Goal: Transaction & Acquisition: Book appointment/travel/reservation

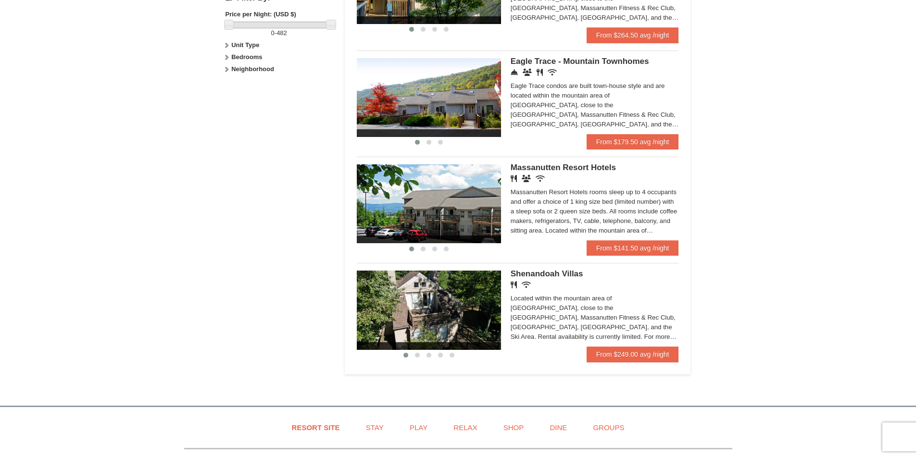
scroll to position [529, 0]
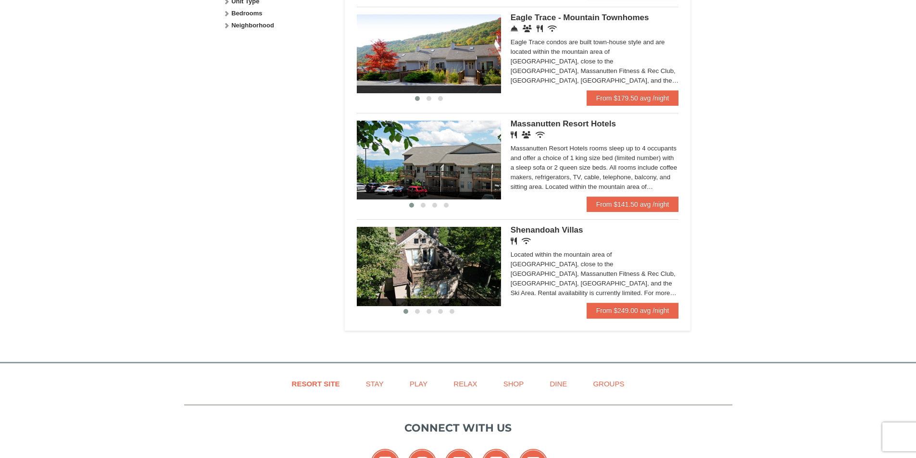
click at [453, 161] on img at bounding box center [429, 160] width 144 height 79
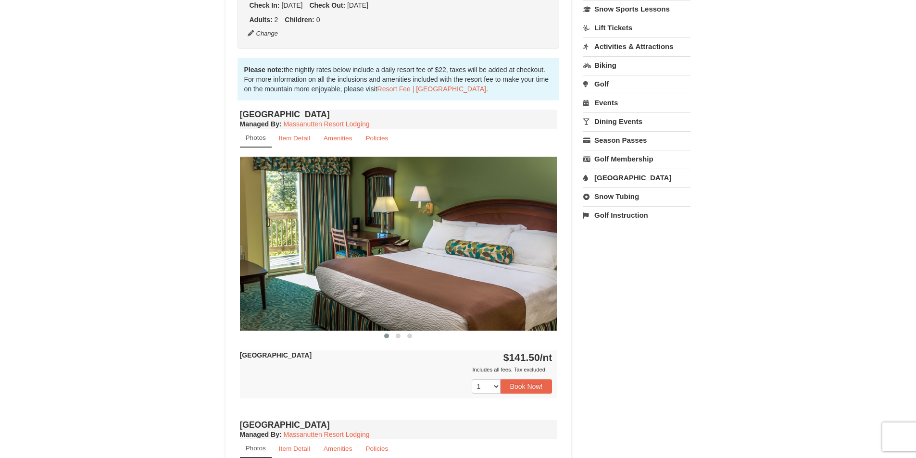
scroll to position [288, 0]
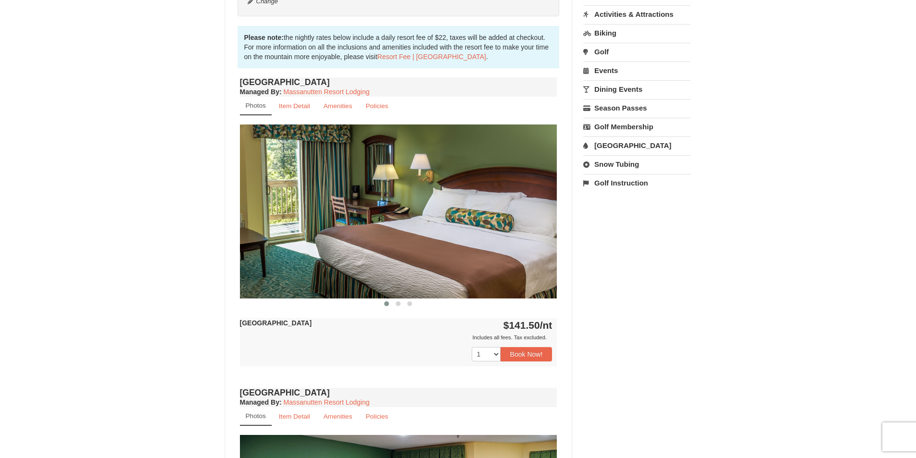
click at [477, 245] on img at bounding box center [398, 212] width 317 height 174
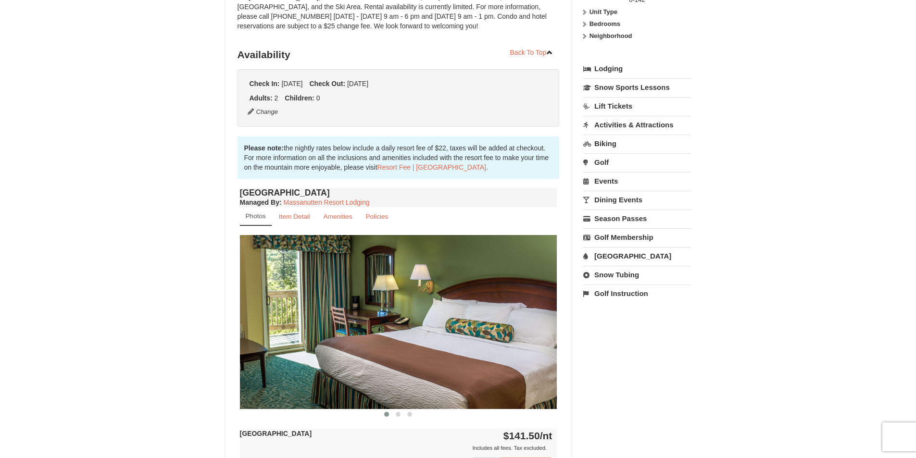
scroll to position [0, 0]
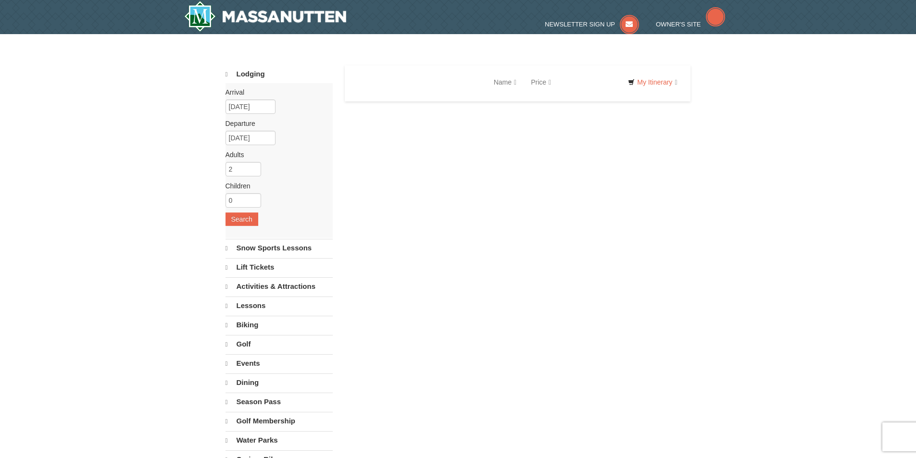
select select "10"
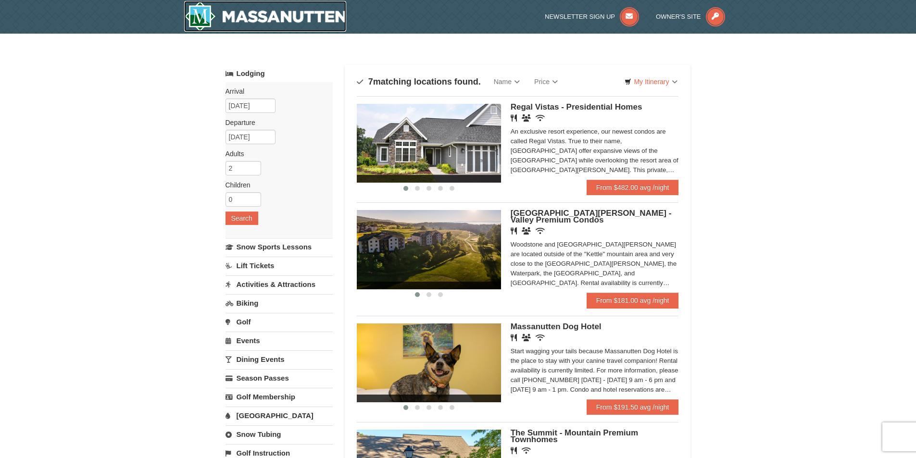
click at [314, 10] on img at bounding box center [265, 16] width 162 height 31
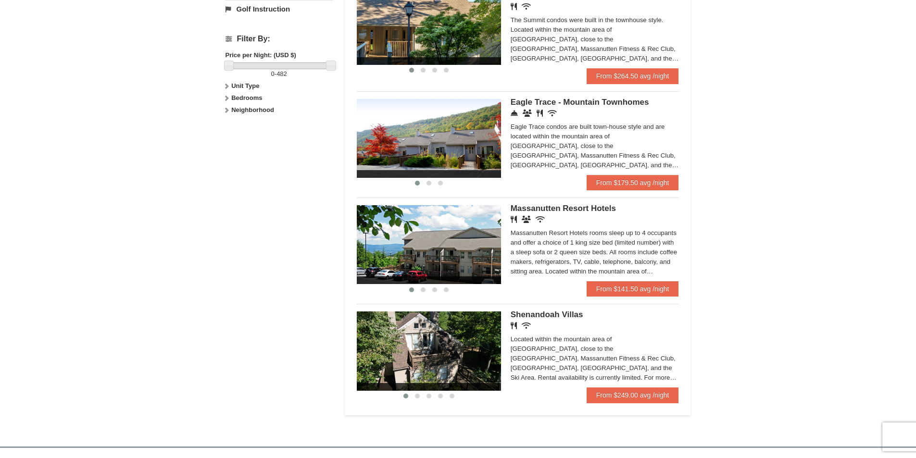
scroll to position [385, 0]
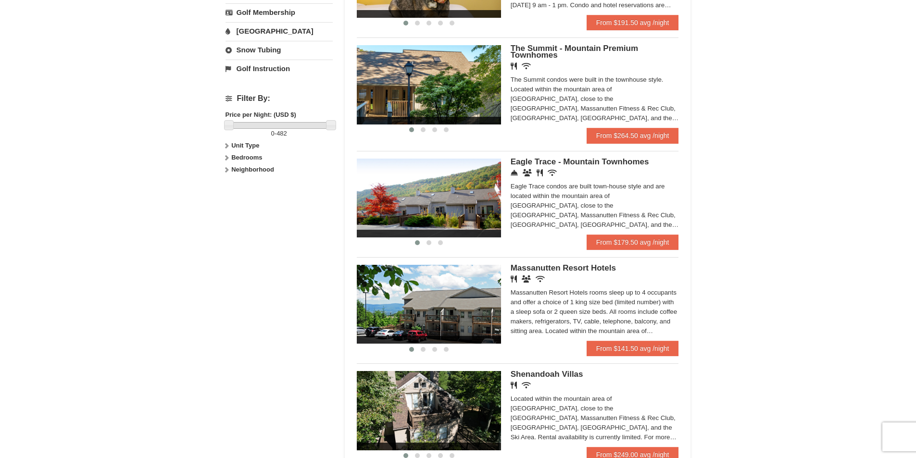
click at [449, 305] on img at bounding box center [429, 304] width 144 height 79
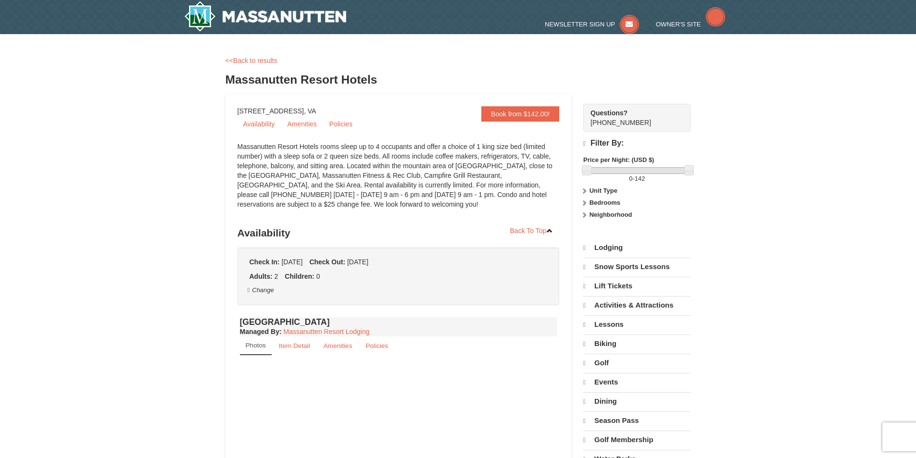
select select "10"
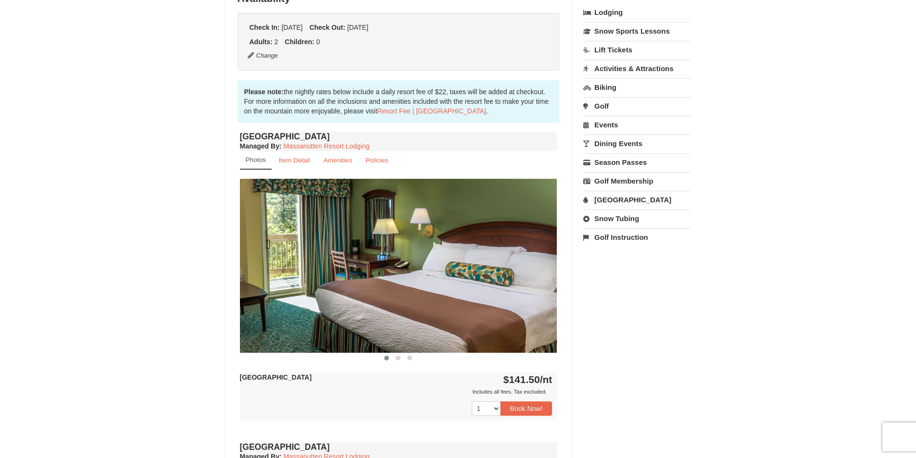
scroll to position [240, 0]
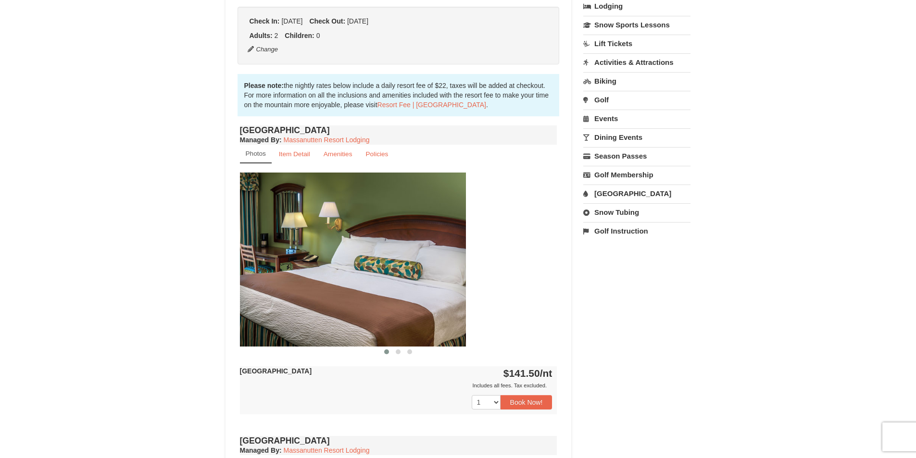
drag, startPoint x: 500, startPoint y: 295, endPoint x: 353, endPoint y: 304, distance: 147.4
click at [353, 303] on img at bounding box center [307, 260] width 317 height 174
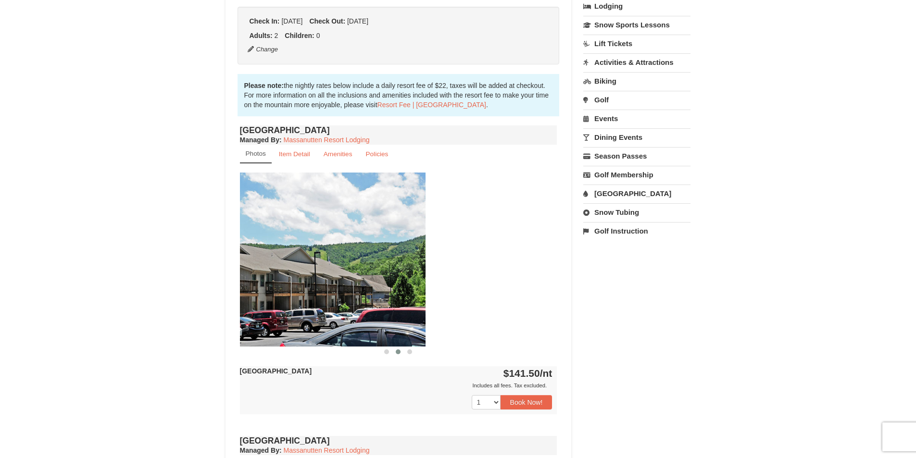
drag, startPoint x: 478, startPoint y: 291, endPoint x: 346, endPoint y: 297, distance: 132.3
click at [346, 296] on img at bounding box center [266, 260] width 317 height 174
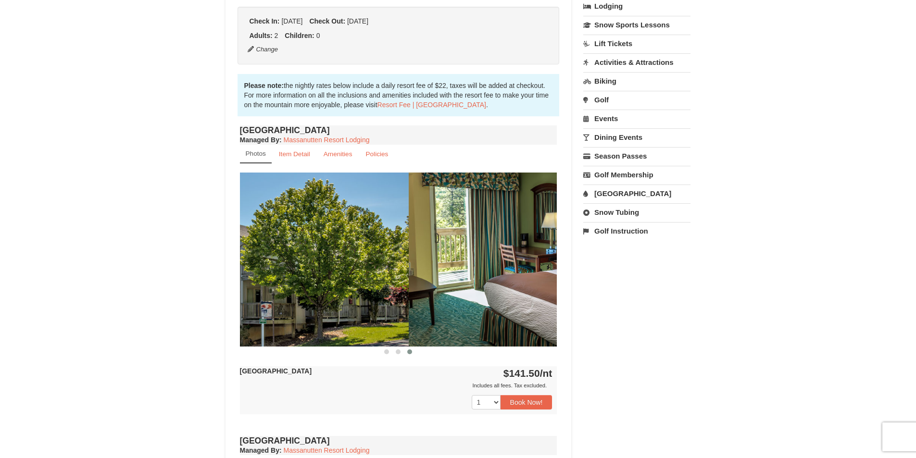
drag, startPoint x: 499, startPoint y: 281, endPoint x: 333, endPoint y: 294, distance: 165.8
click at [333, 294] on img at bounding box center [249, 260] width 317 height 174
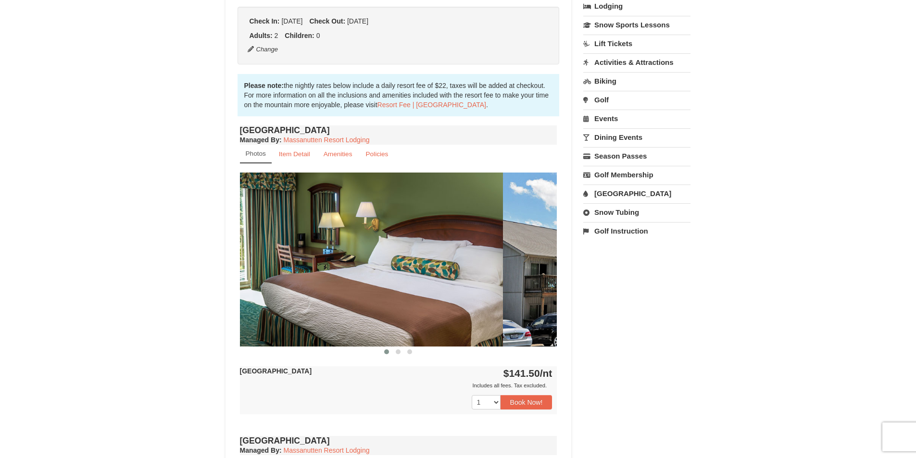
drag, startPoint x: 502, startPoint y: 282, endPoint x: 291, endPoint y: 299, distance: 211.2
click at [294, 297] on div at bounding box center [661, 260] width 2221 height 174
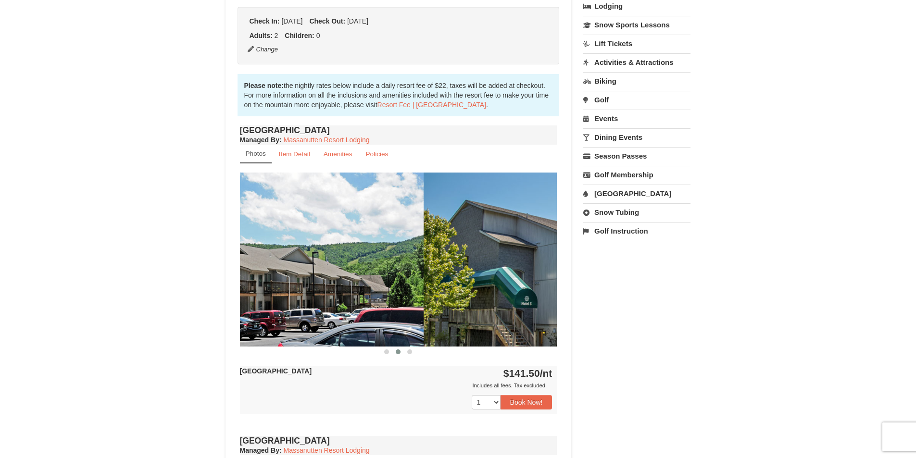
drag, startPoint x: 496, startPoint y: 252, endPoint x: 289, endPoint y: 280, distance: 208.6
click at [291, 279] on img at bounding box center [264, 260] width 317 height 174
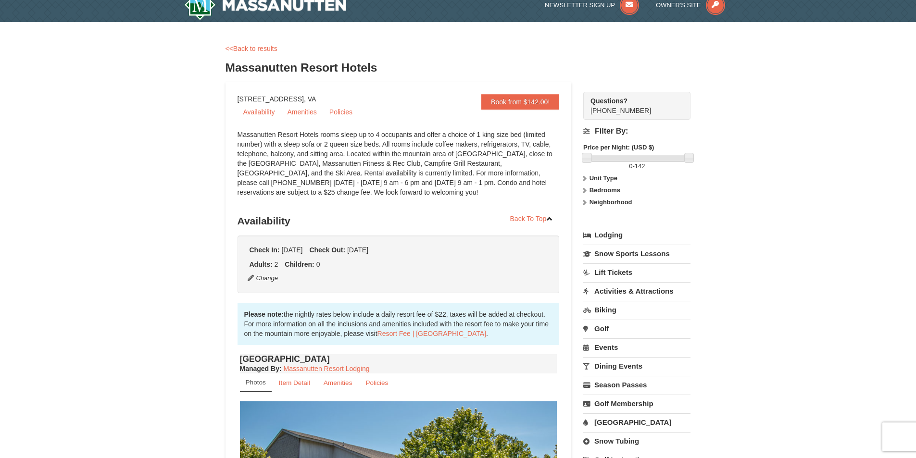
scroll to position [0, 0]
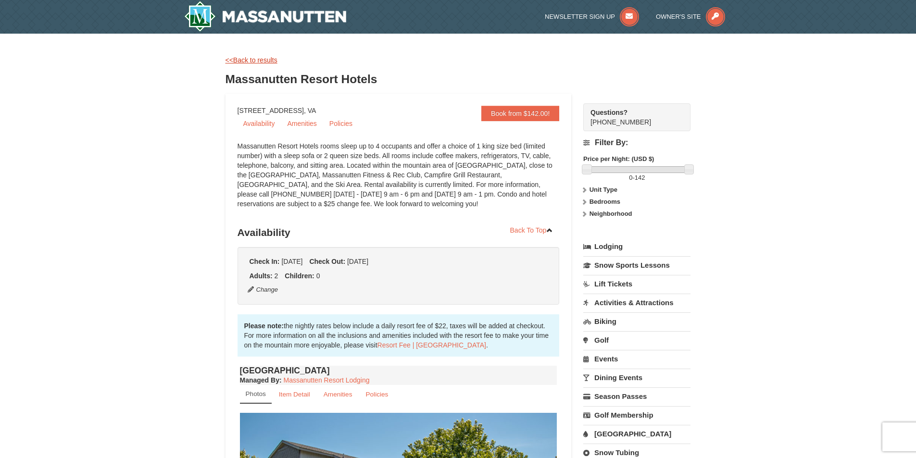
click at [254, 58] on link "<<Back to results" at bounding box center [251, 60] width 52 height 8
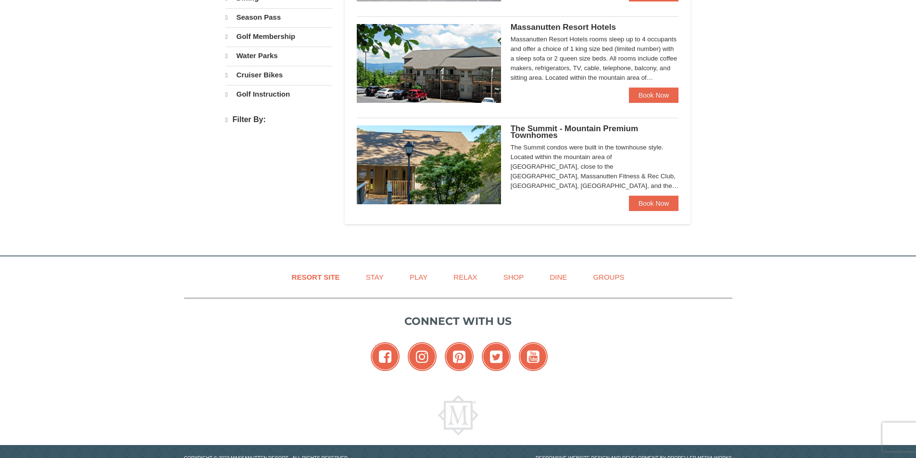
select select "10"
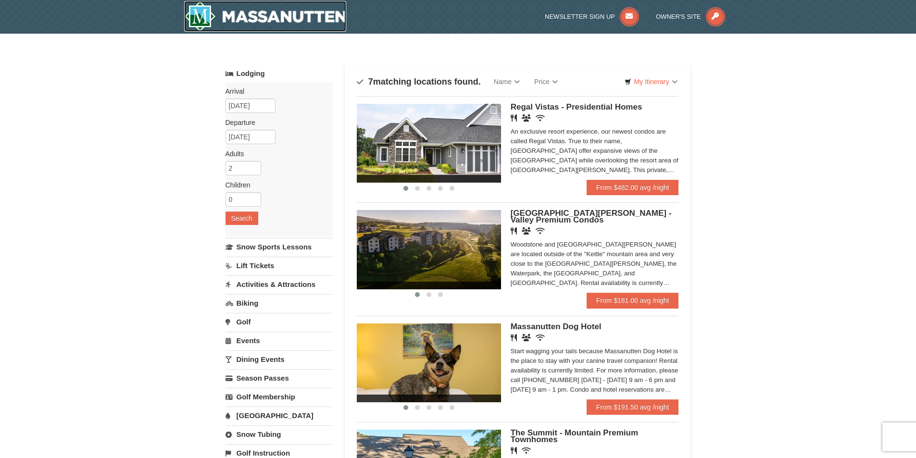
click at [316, 16] on img at bounding box center [265, 16] width 162 height 31
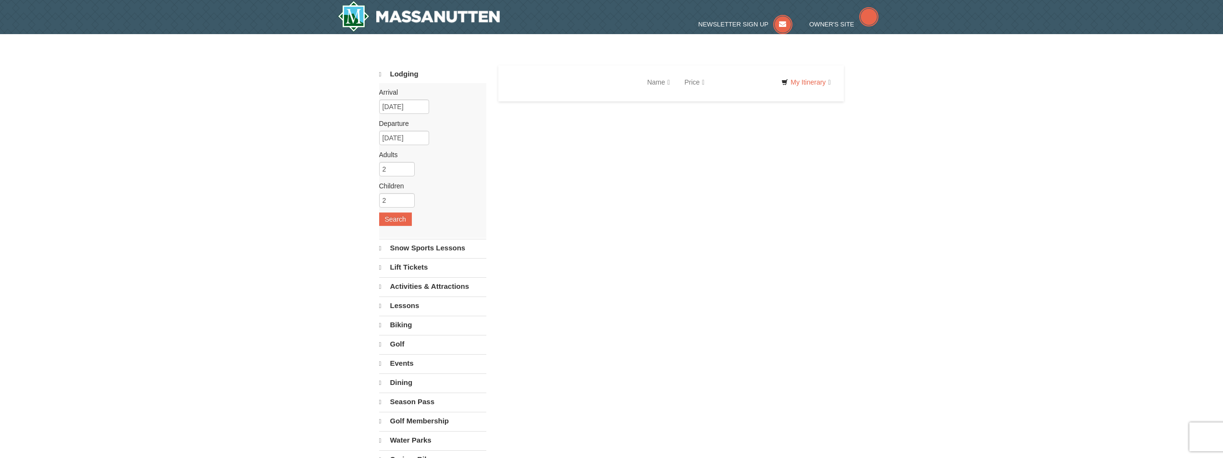
select select "10"
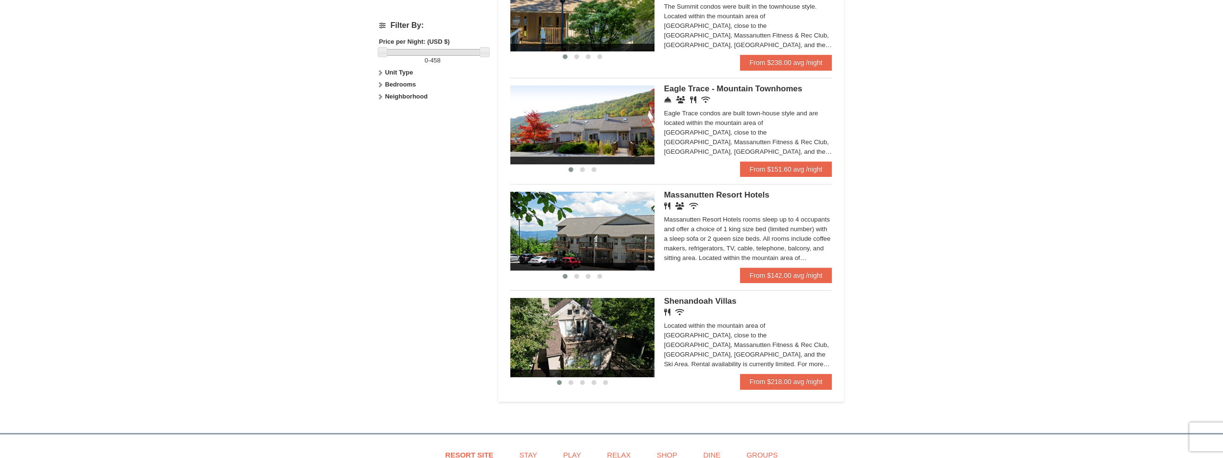
scroll to position [481, 0]
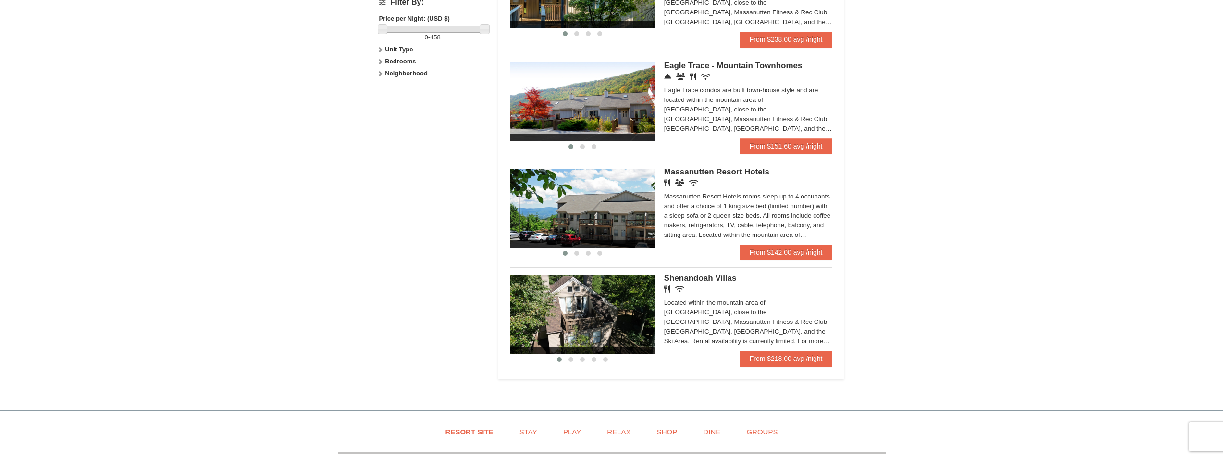
click at [608, 219] on img at bounding box center [583, 208] width 144 height 79
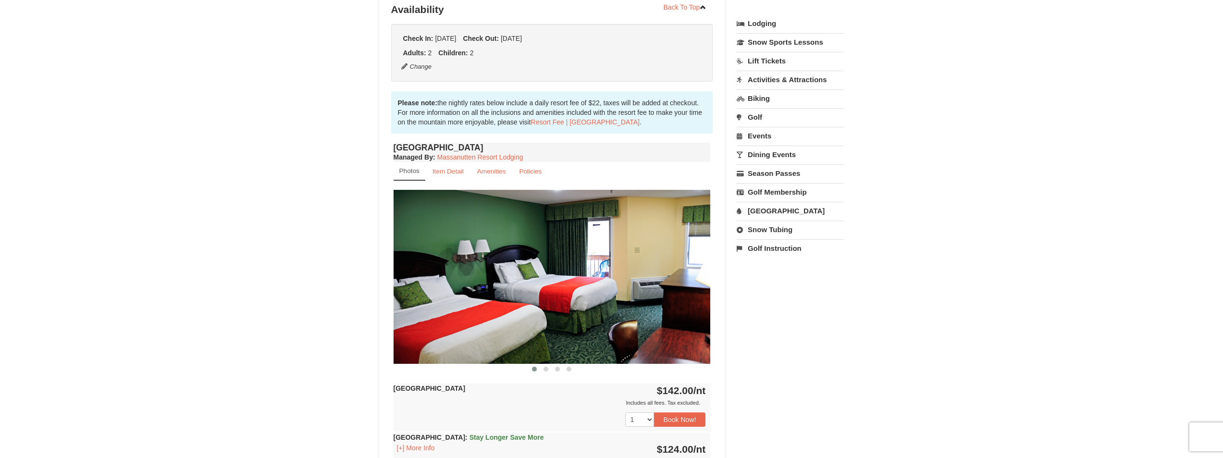
scroll to position [240, 0]
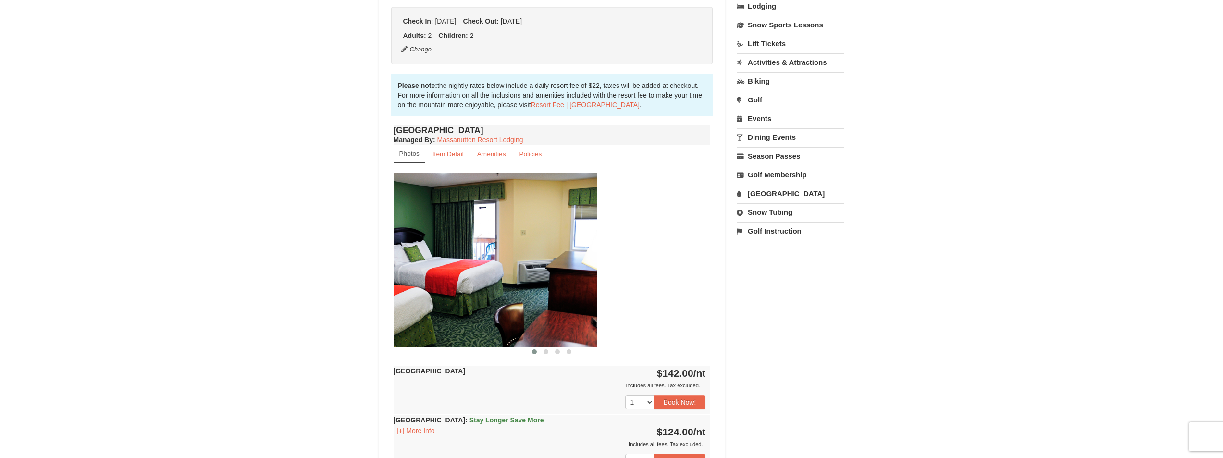
drag, startPoint x: 673, startPoint y: 265, endPoint x: 538, endPoint y: 264, distance: 134.1
click at [542, 262] on img at bounding box center [438, 260] width 317 height 174
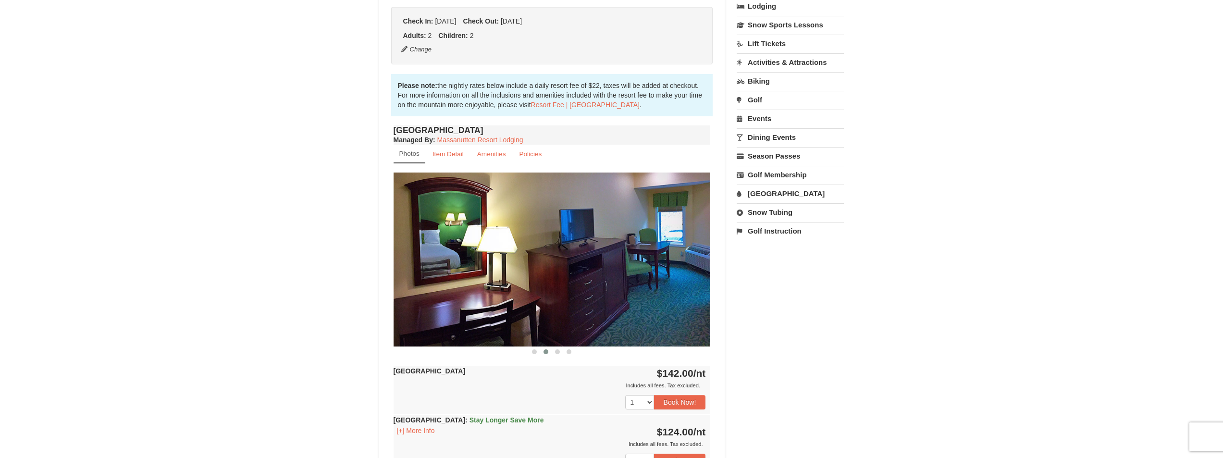
drag, startPoint x: 655, startPoint y: 274, endPoint x: 481, endPoint y: 270, distance: 174.1
click at [481, 270] on img at bounding box center [552, 260] width 317 height 174
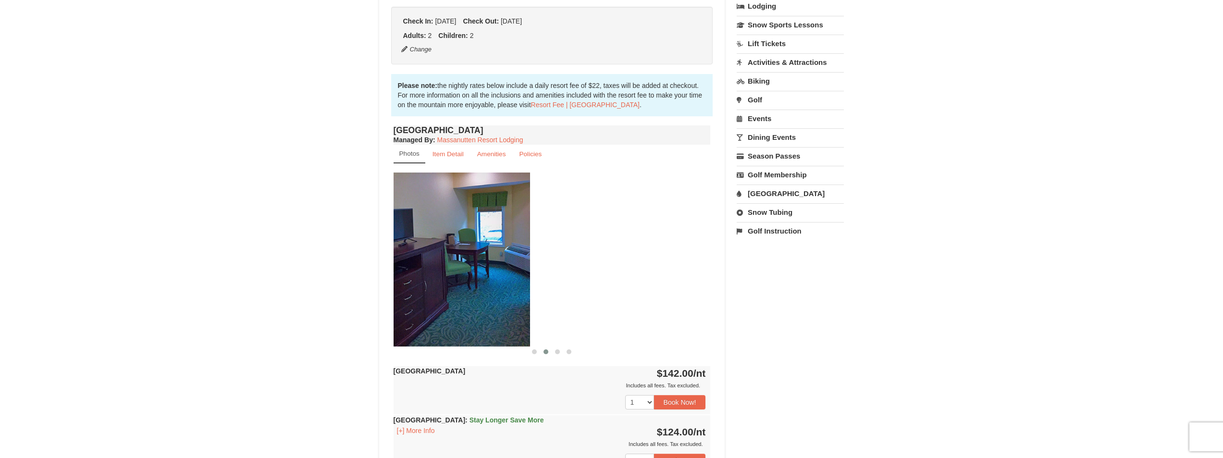
drag, startPoint x: 585, startPoint y: 275, endPoint x: 405, endPoint y: 263, distance: 180.6
click at [401, 265] on img at bounding box center [371, 260] width 317 height 174
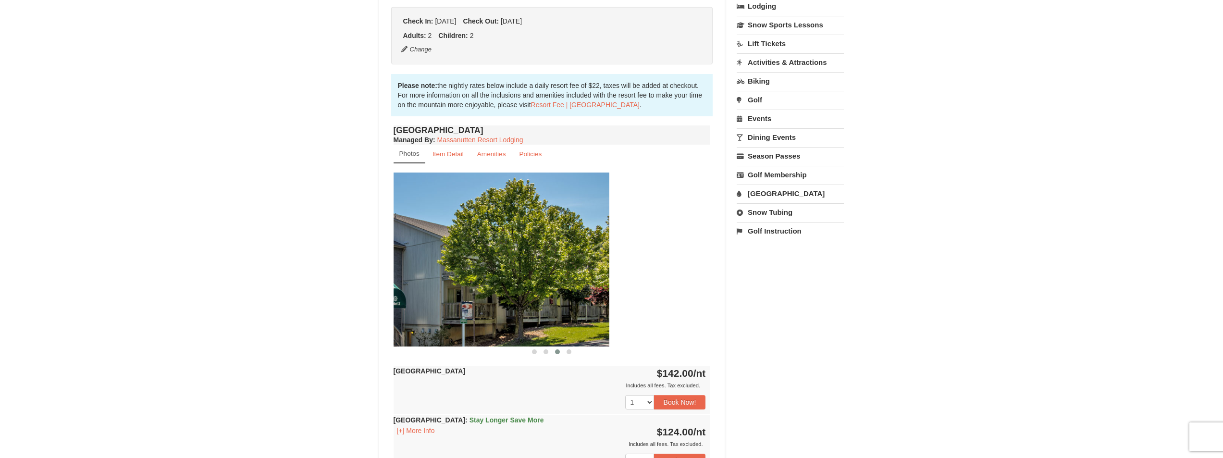
drag, startPoint x: 615, startPoint y: 265, endPoint x: 423, endPoint y: 269, distance: 192.8
click at [423, 268] on img at bounding box center [450, 260] width 317 height 174
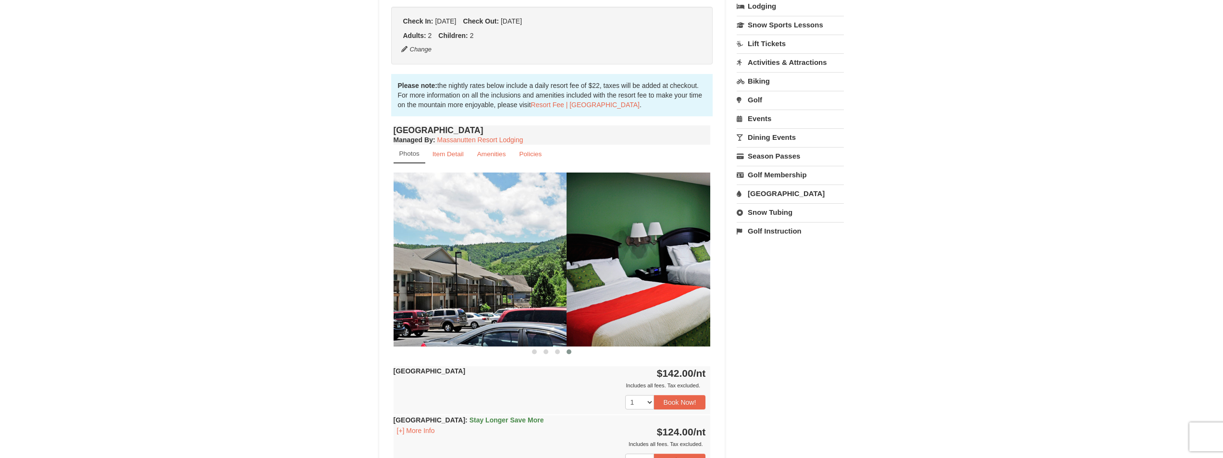
drag, startPoint x: 576, startPoint y: 275, endPoint x: 385, endPoint y: 276, distance: 191.3
click at [382, 275] on div "Book from $124! 1822 Resort Drive, Massanutten, VA Availability Amenities Polic…" at bounding box center [552, 271] width 346 height 837
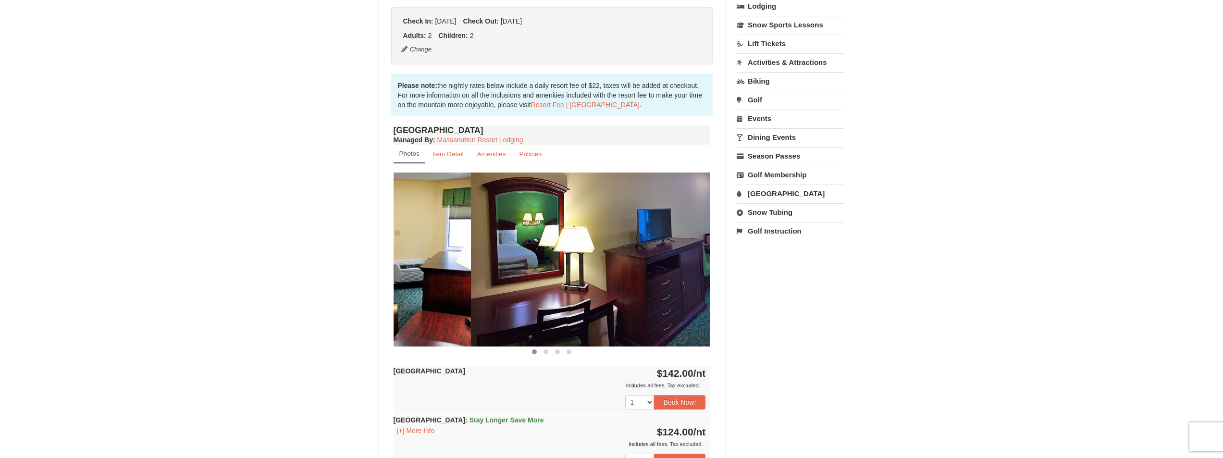
drag, startPoint x: 546, startPoint y: 274, endPoint x: 371, endPoint y: 275, distance: 175.0
click at [371, 275] on div "× <<Back to results Massanutten Resort Hotels Book from $124! 1822 Resort Drive…" at bounding box center [612, 252] width 485 height 899
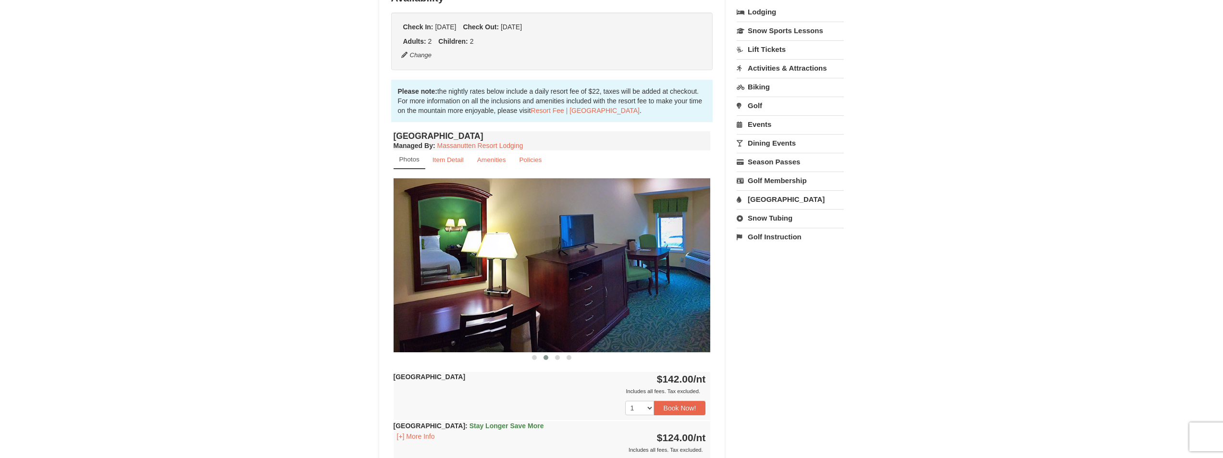
scroll to position [288, 0]
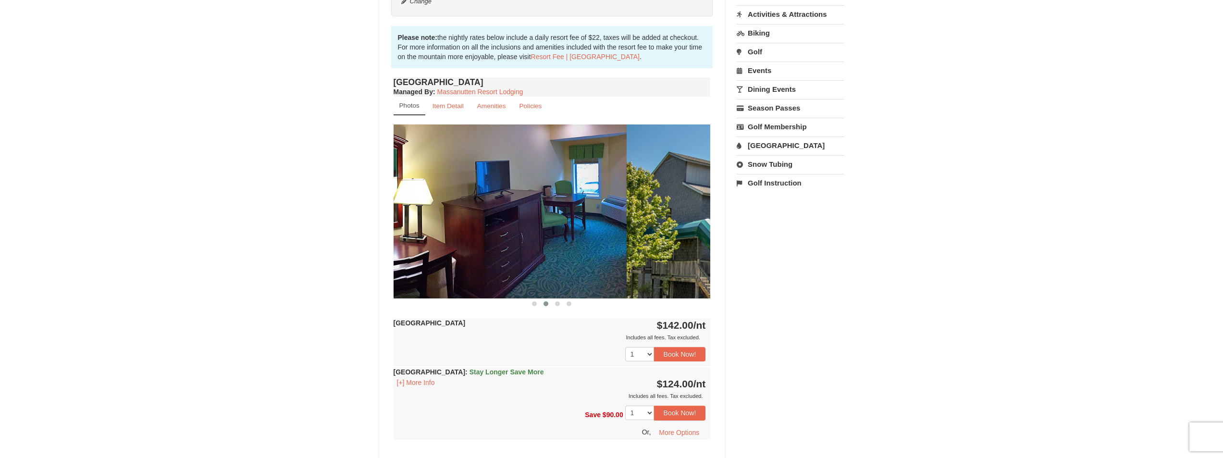
drag, startPoint x: 602, startPoint y: 230, endPoint x: 438, endPoint y: 243, distance: 164.4
click at [438, 243] on img at bounding box center [468, 212] width 317 height 174
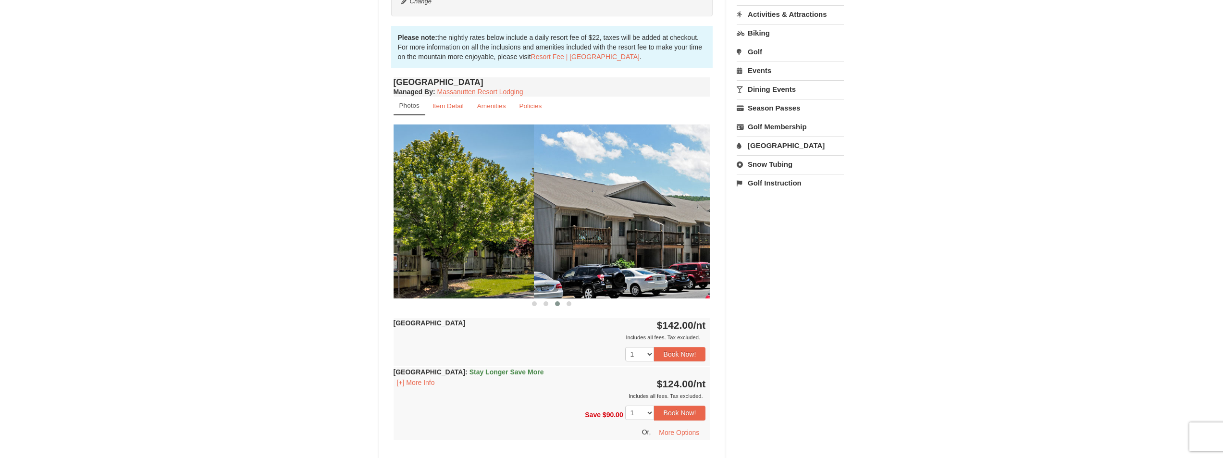
drag, startPoint x: 586, startPoint y: 235, endPoint x: 475, endPoint y: 263, distance: 114.6
click at [424, 256] on img at bounding box center [375, 212] width 317 height 174
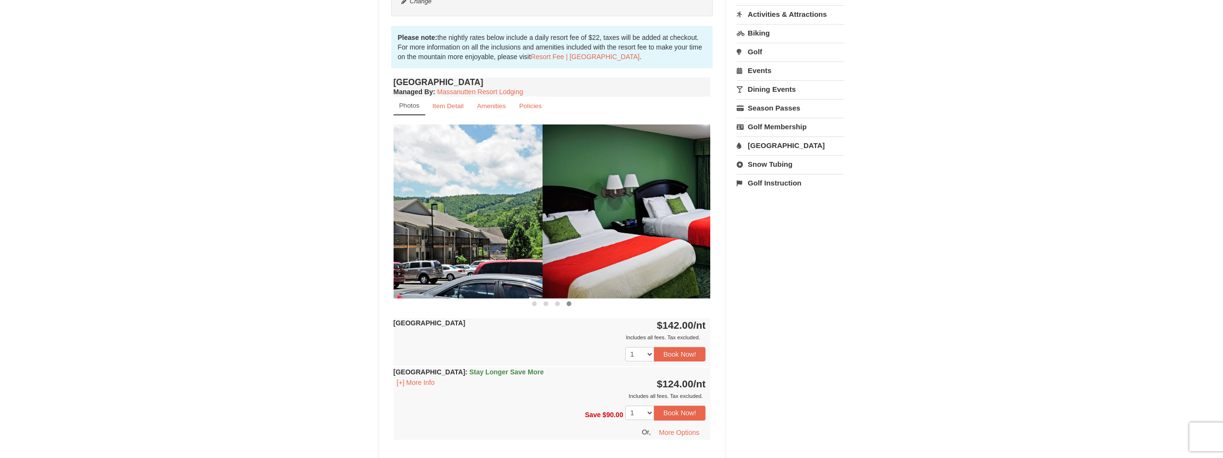
drag, startPoint x: 536, startPoint y: 255, endPoint x: 398, endPoint y: 265, distance: 137.8
click at [396, 263] on img at bounding box center [383, 212] width 317 height 174
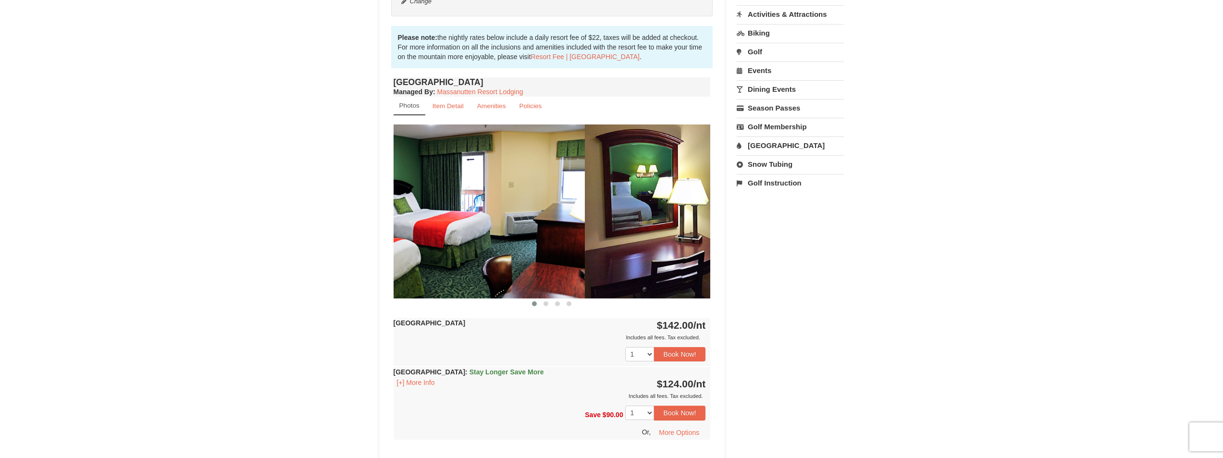
drag, startPoint x: 500, startPoint y: 220, endPoint x: 430, endPoint y: 215, distance: 69.9
click at [430, 214] on div at bounding box center [902, 212] width 2538 height 174
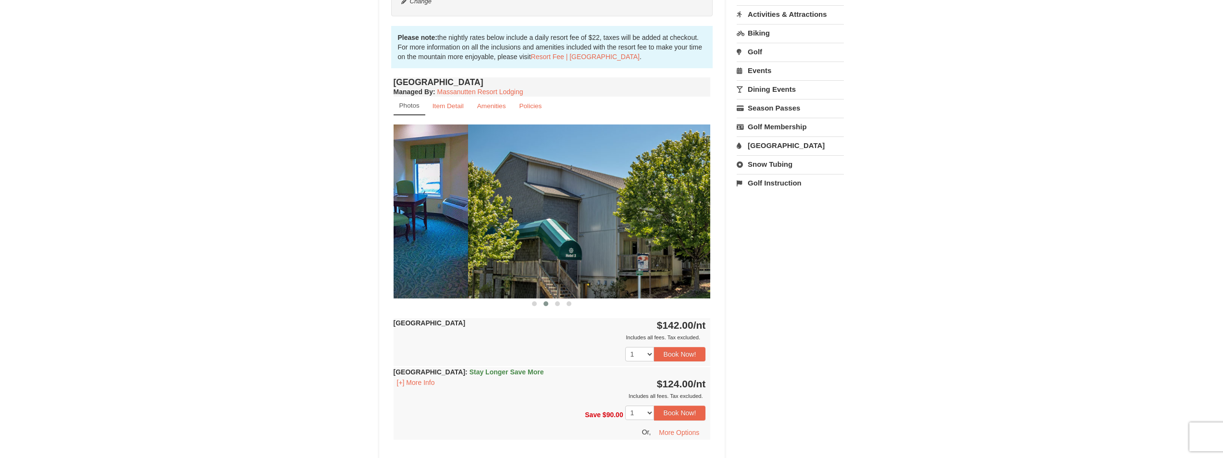
drag, startPoint x: 653, startPoint y: 223, endPoint x: 411, endPoint y: 229, distance: 242.8
click at [411, 229] on img at bounding box center [309, 212] width 317 height 174
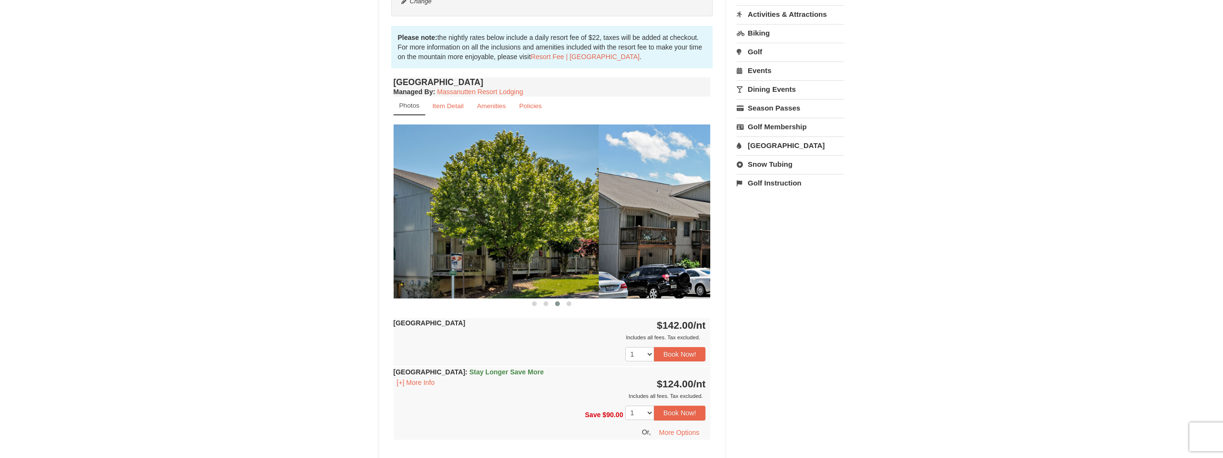
drag, startPoint x: 628, startPoint y: 244, endPoint x: 450, endPoint y: 272, distance: 179.6
click at [450, 272] on img at bounding box center [440, 212] width 317 height 174
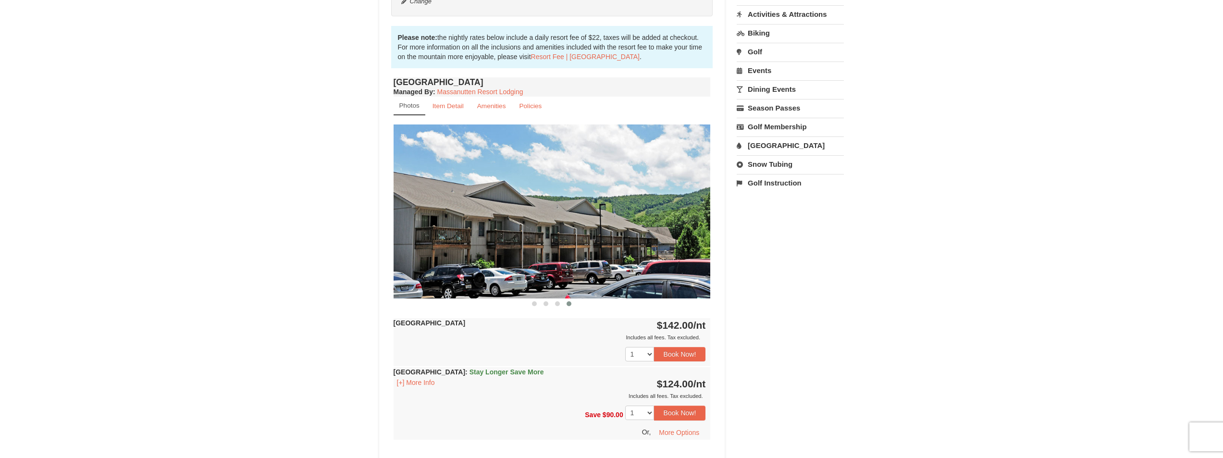
drag, startPoint x: 617, startPoint y: 235, endPoint x: 465, endPoint y: 254, distance: 153.7
click at [465, 254] on img at bounding box center [552, 212] width 317 height 174
drag, startPoint x: 603, startPoint y: 237, endPoint x: 461, endPoint y: 265, distance: 145.5
click at [478, 261] on img at bounding box center [552, 212] width 317 height 174
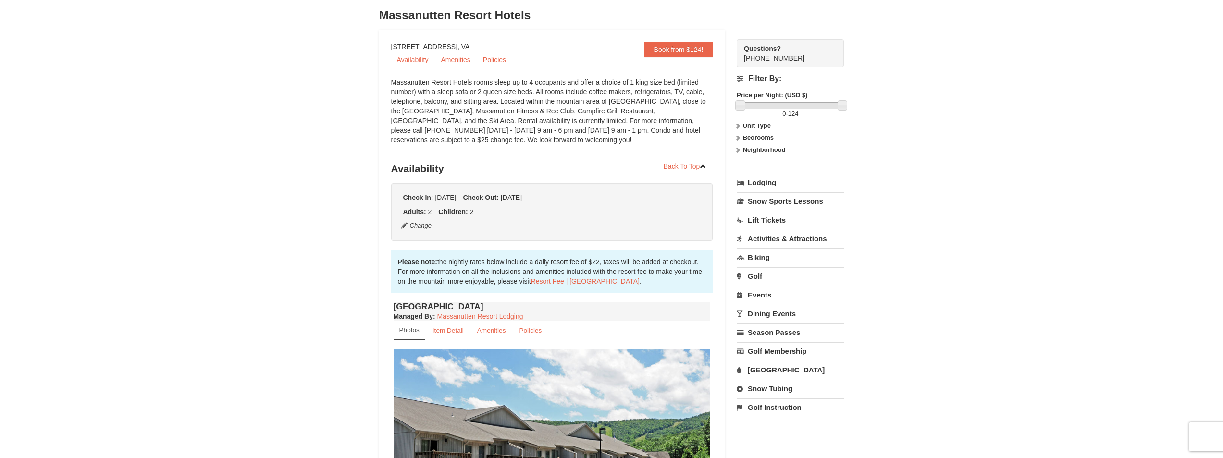
scroll to position [0, 0]
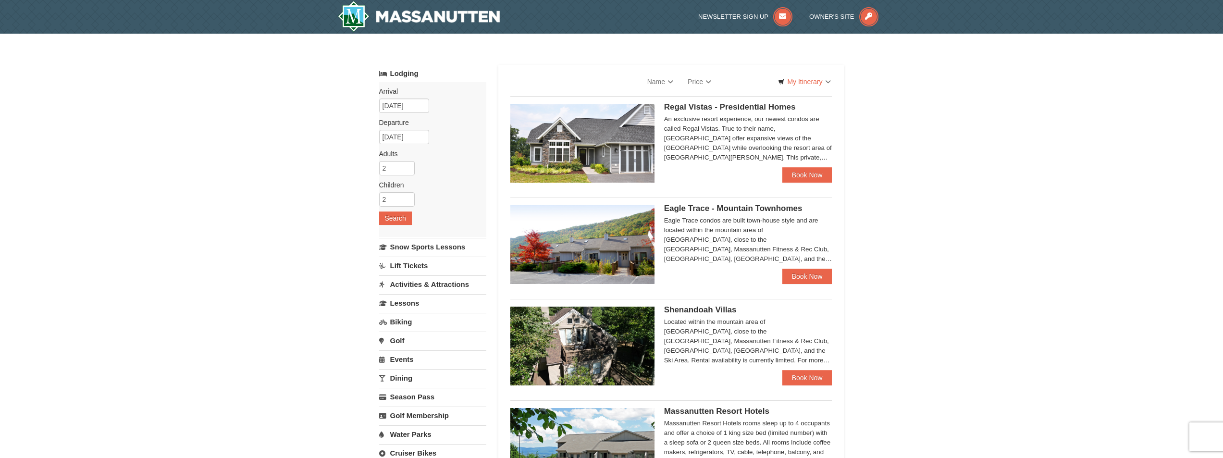
select select "10"
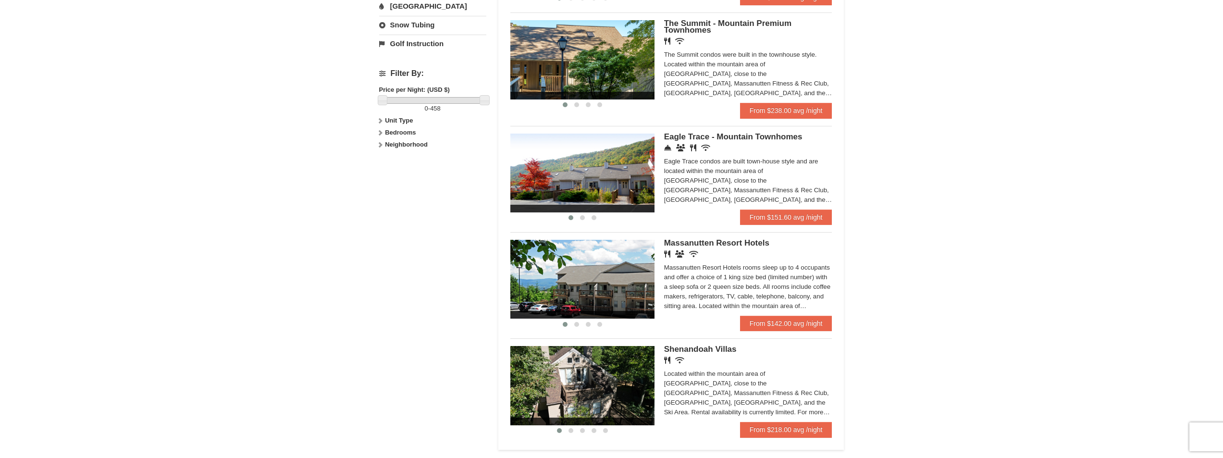
scroll to position [433, 0]
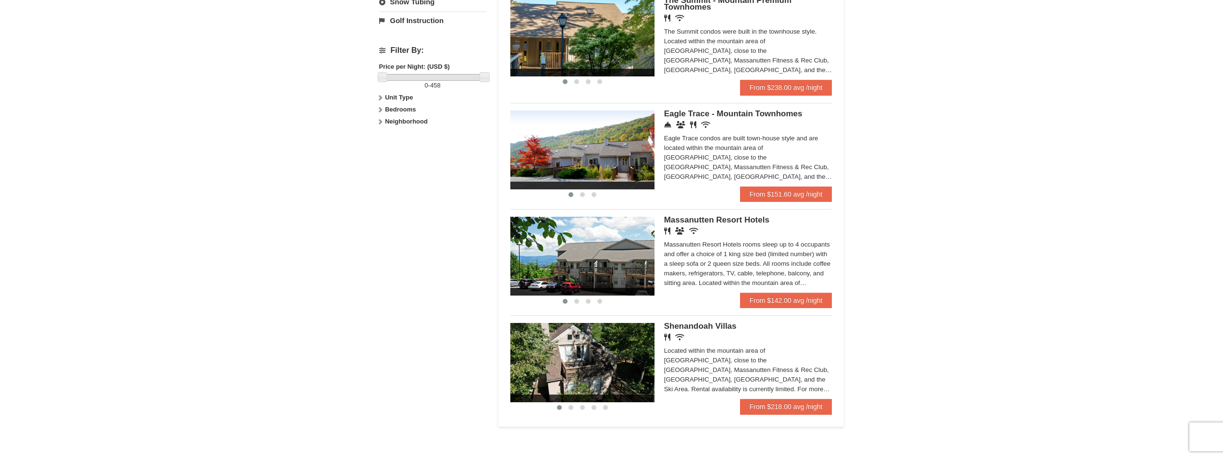
click at [599, 273] on img at bounding box center [583, 256] width 144 height 79
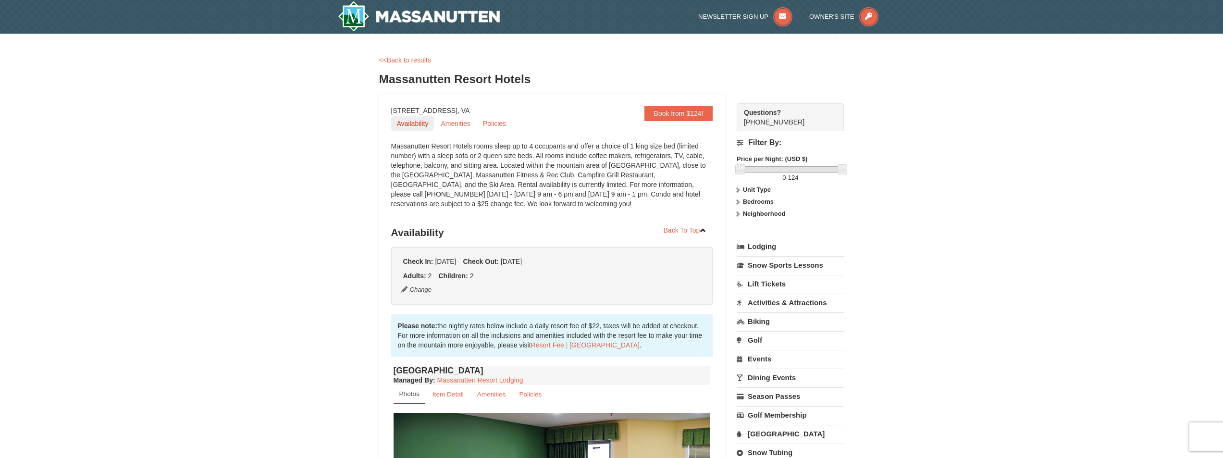
click at [412, 125] on link "Availability" at bounding box center [412, 123] width 43 height 14
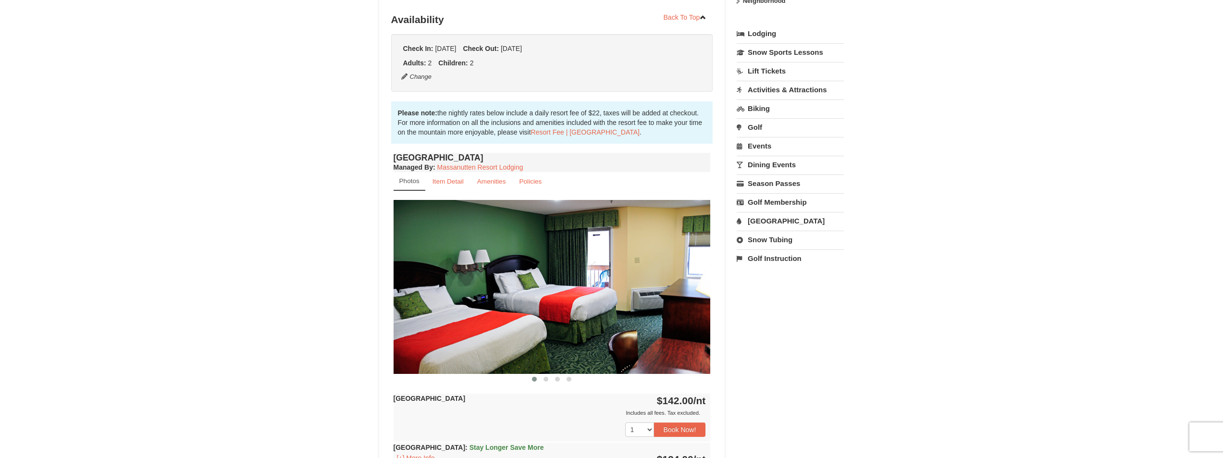
scroll to position [223, 0]
